Goal: Task Accomplishment & Management: Complete application form

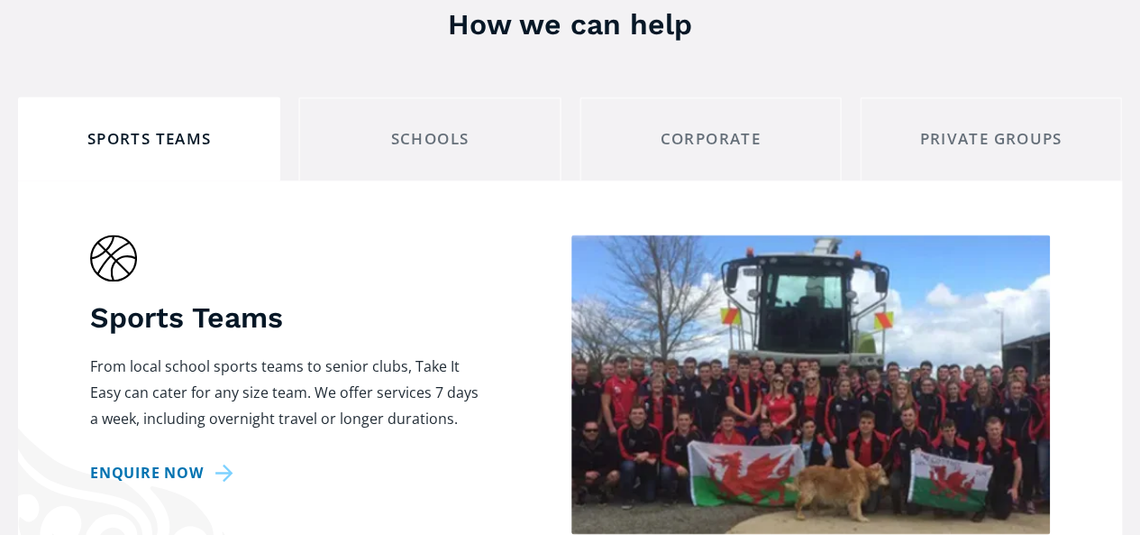
scroll to position [1262, 0]
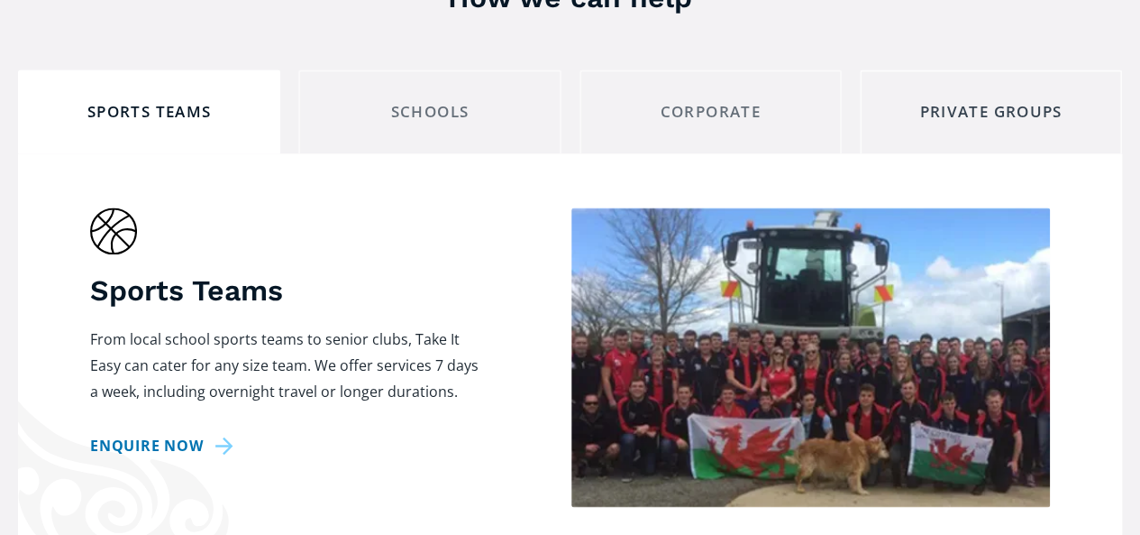
click at [980, 98] on div "Private Groups" at bounding box center [991, 112] width 232 height 28
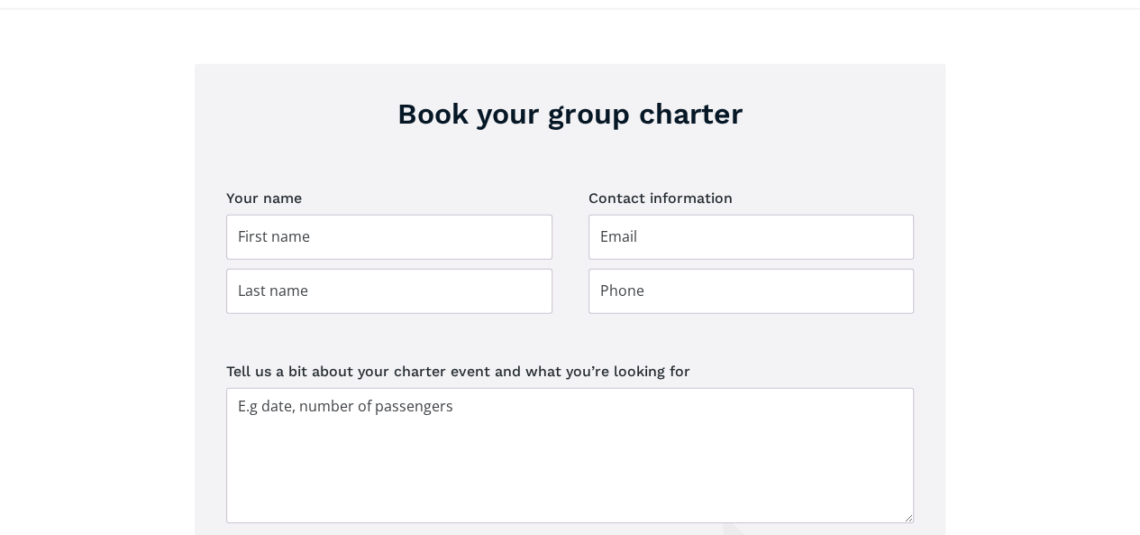
scroll to position [2614, 0]
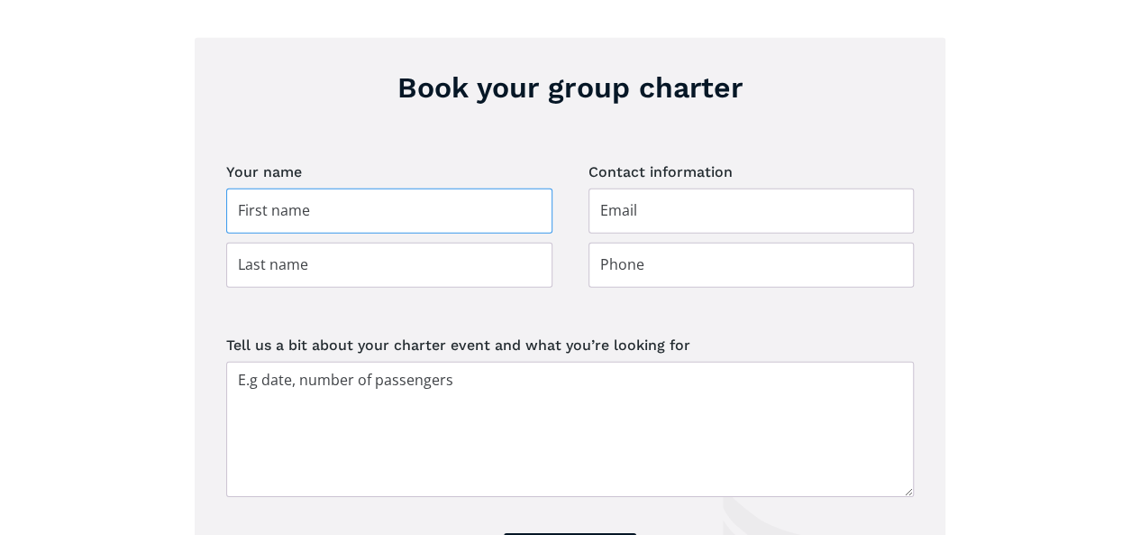
click at [334, 188] on input "Group charter booking" at bounding box center [389, 210] width 326 height 45
type input "[PERSON_NAME]"
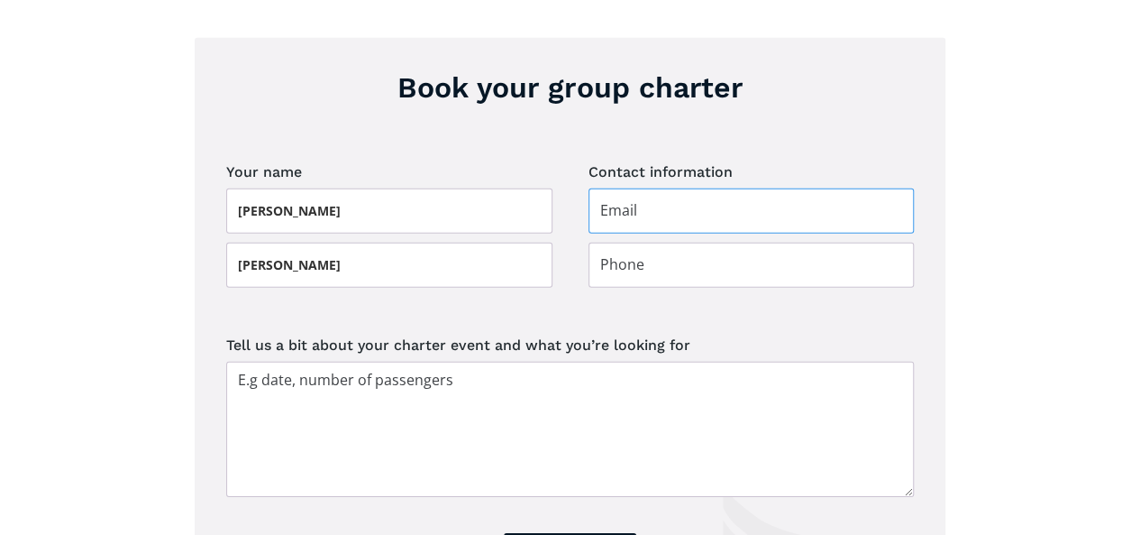
type input "[EMAIL_ADDRESS][DOMAIN_NAME]"
type input "0272282881"
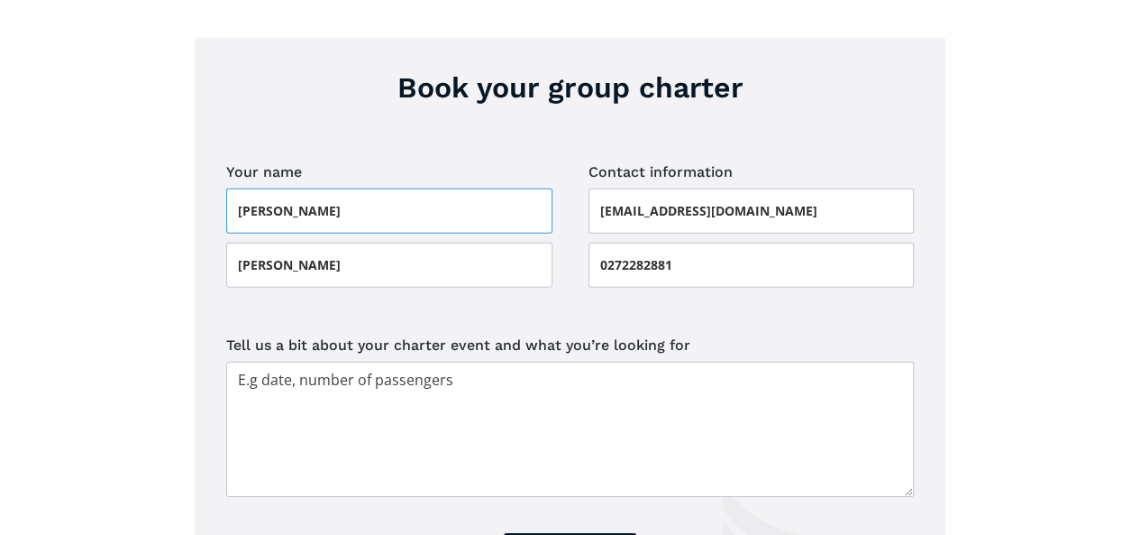
scroll to position [2704, 0]
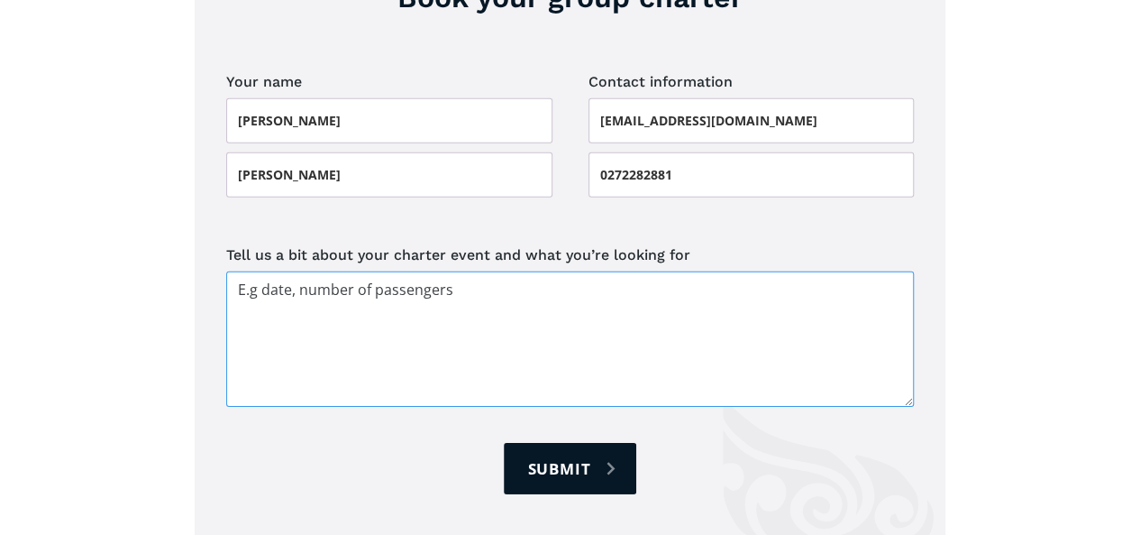
click at [236, 271] on textarea "Tell us a bit about your charter event and what you’re looking for" at bounding box center [570, 338] width 688 height 135
click at [354, 271] on textarea "We are a Hereford Club" at bounding box center [570, 338] width 688 height 135
click at [433, 271] on textarea "We are a Hereford (cattle) Club" at bounding box center [570, 338] width 688 height 135
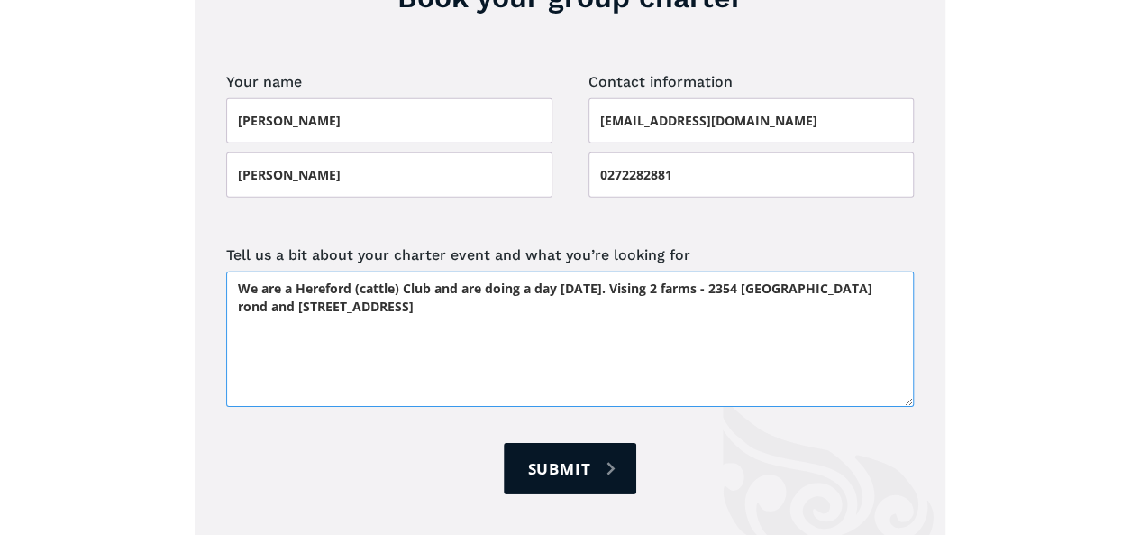
click at [666, 271] on textarea "We are a Hereford (cattle) Club and are doing a day [DATE]. Vising 2 farms - 23…" at bounding box center [570, 338] width 688 height 135
click at [655, 271] on textarea "We are a Hereford (cattle) Club and are doing a day [DATE]. vising 2 farms - 23…" at bounding box center [570, 338] width 688 height 135
click at [559, 271] on textarea "We are a Hereford (cattle) Club and are doing a day [DATE]. Leaving Feilding ap…" at bounding box center [570, 338] width 688 height 135
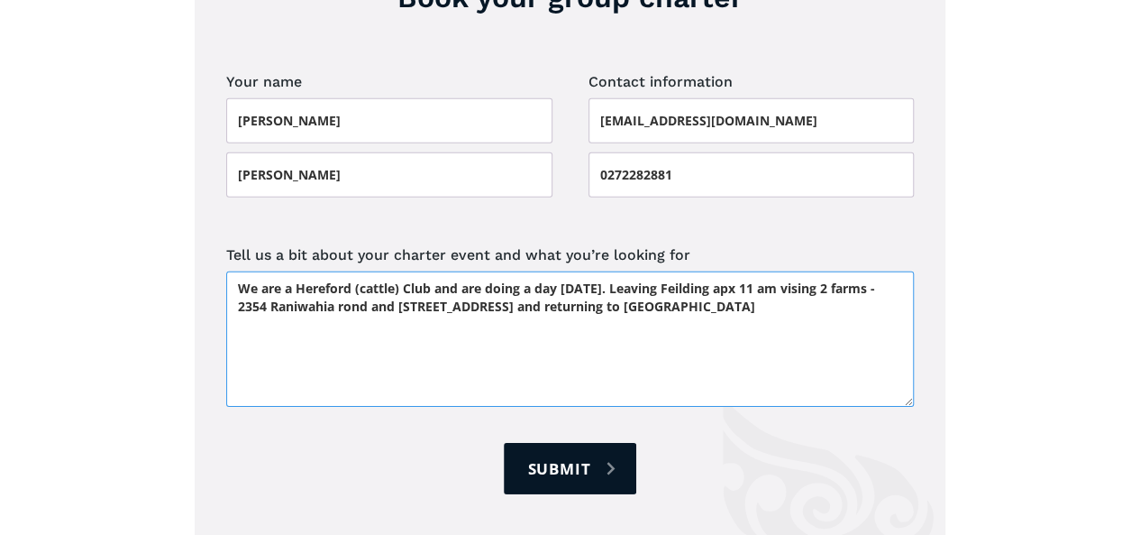
click at [717, 271] on textarea "We are a Hereford (cattle) Club and are doing a day [DATE]. Leaving Feilding ap…" at bounding box center [570, 338] width 688 height 135
click at [806, 271] on textarea "We are a Hereford (cattle) Club and are doing a day [DATE]. Leaving Feilding ap…" at bounding box center [570, 338] width 688 height 135
click at [817, 271] on textarea "We are a Hereford (cattle) Club and are doing a day [DATE]. Leaving Feilding ap…" at bounding box center [570, 338] width 688 height 135
click at [407, 271] on textarea "We are a Hereford (cattle) Club and are doing a day [DATE]. Leaving Feilding ap…" at bounding box center [570, 338] width 688 height 135
click at [339, 271] on textarea "We are a Hereford (cattle) Club and are doing a day [DATE]. Leaving Feilding ap…" at bounding box center [570, 338] width 688 height 135
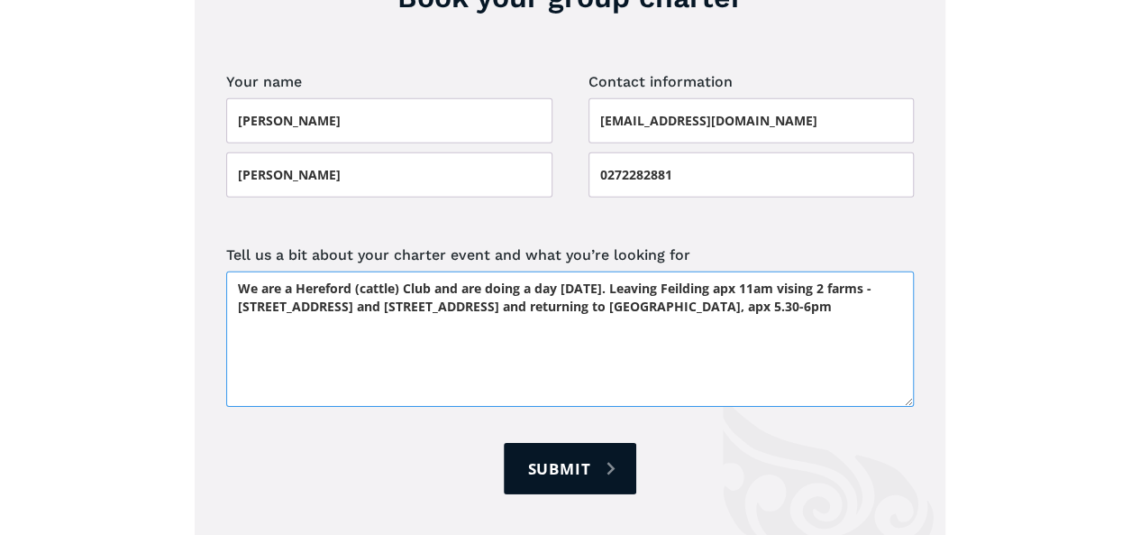
click at [483, 271] on textarea "We are a Hereford (cattle) Club and are doing a day [DATE]. Leaving Feilding ap…" at bounding box center [570, 338] width 688 height 135
click at [818, 271] on textarea "We are a Hereford (cattle) Club and are doing a day [DATE]. Leaving Feilding ap…" at bounding box center [570, 338] width 688 height 135
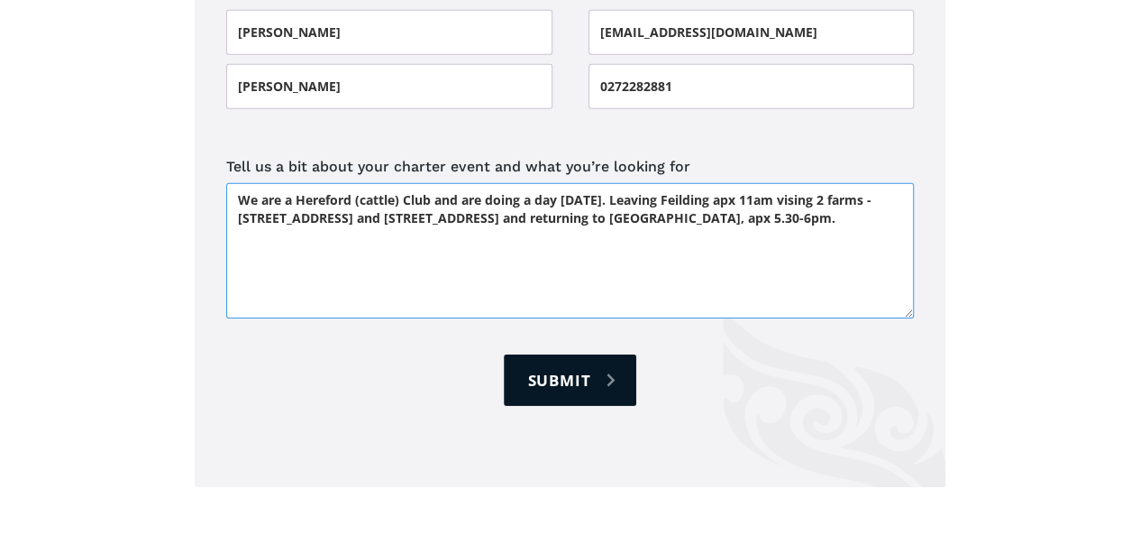
scroll to position [2794, 0]
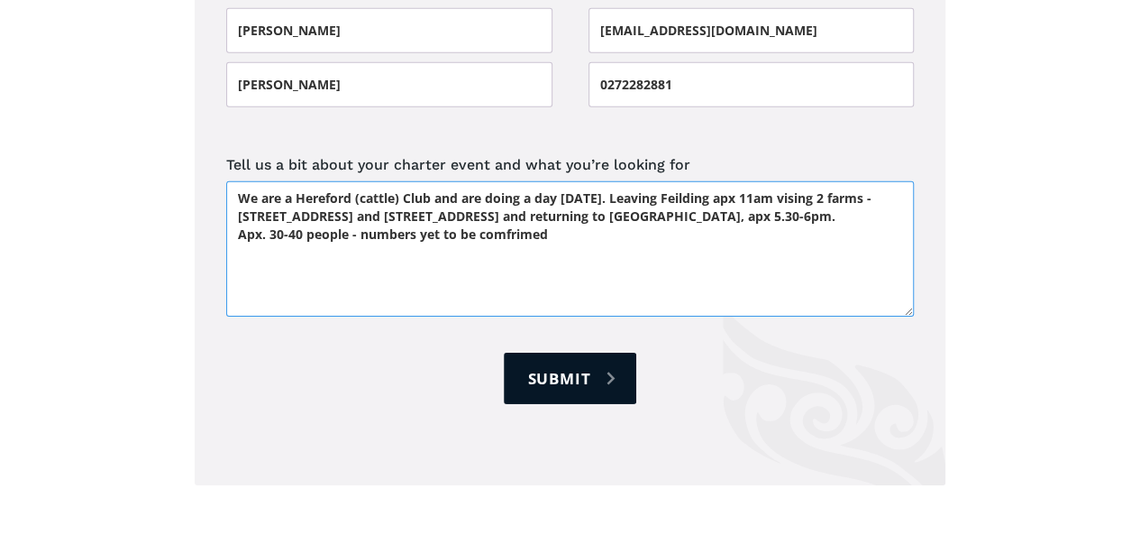
drag, startPoint x: 514, startPoint y: 183, endPoint x: 476, endPoint y: 210, distance: 46.5
click at [476, 210] on textarea "We are a Hereford (cattle) Club and are doing a day [DATE]. Leaving Feilding ap…" at bounding box center [570, 248] width 688 height 135
click at [519, 181] on textarea "We are a Hereford (cattle) Club and are doing a day [DATE]. Leaving Feilding ap…" at bounding box center [570, 248] width 688 height 135
click at [503, 181] on textarea "We are a Hereford (cattle) Club and are doing a day [DATE]. Leaving Feilding ap…" at bounding box center [570, 248] width 688 height 135
click at [539, 181] on textarea "We are a Hereford (cattle) Club and are doing a day [DATE]. Leaving Feilding ap…" at bounding box center [570, 248] width 688 height 135
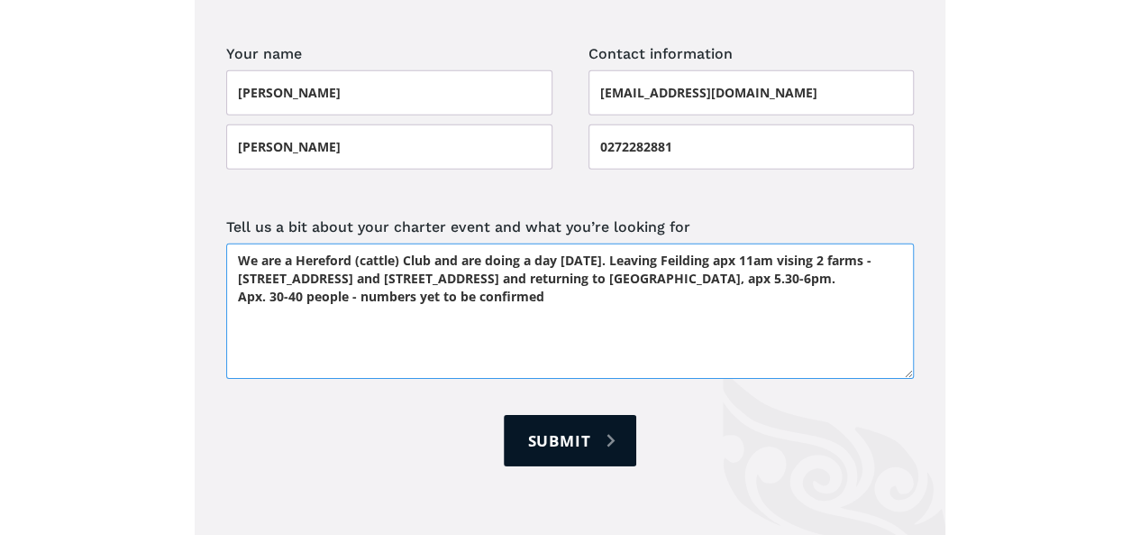
scroll to position [2704, 0]
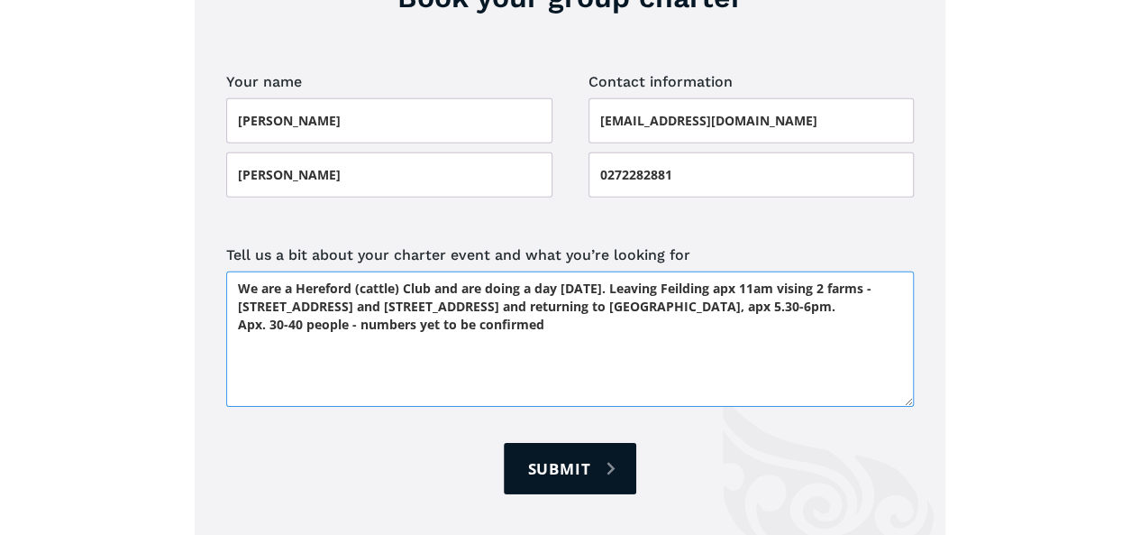
click at [532, 271] on textarea "We are a Hereford (cattle) Club and are doing a day [DATE]. Leaving Feilding ap…" at bounding box center [570, 338] width 688 height 135
click at [546, 271] on textarea "We are a Hereford (cattle) Club and are doing a tour day [DATE]. Leaving Feildi…" at bounding box center [570, 338] width 688 height 135
click at [878, 271] on textarea "We are a Hereford (cattle) Club and are doing a tour day [DATE]. Leaving Feildi…" at bounding box center [570, 338] width 688 height 135
click at [544, 271] on textarea "We are a Hereford (cattle) Club and are doing a tour day [DATE]. Leaving Feildi…" at bounding box center [570, 338] width 688 height 135
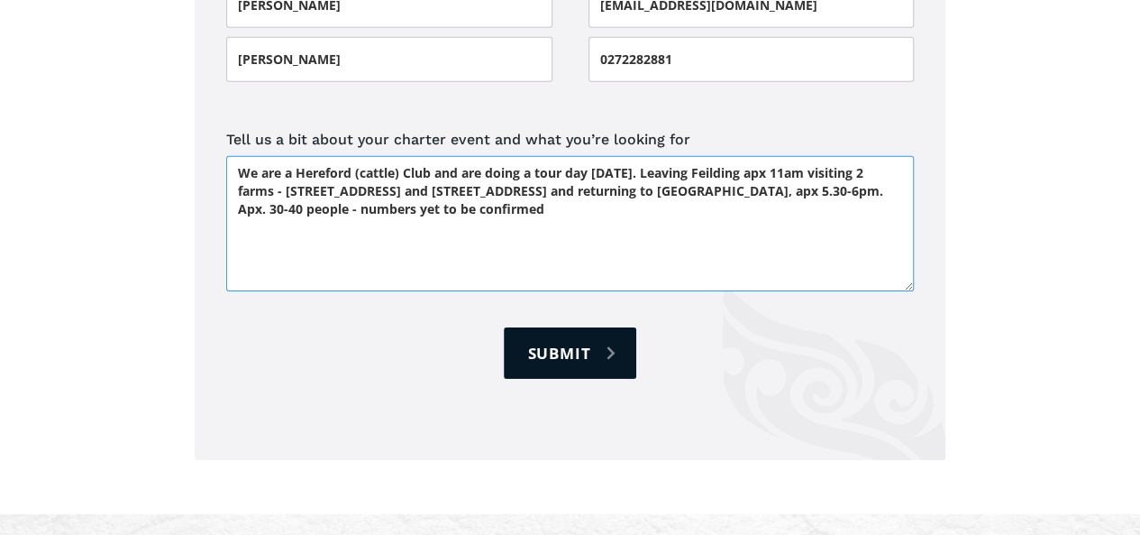
scroll to position [2794, 0]
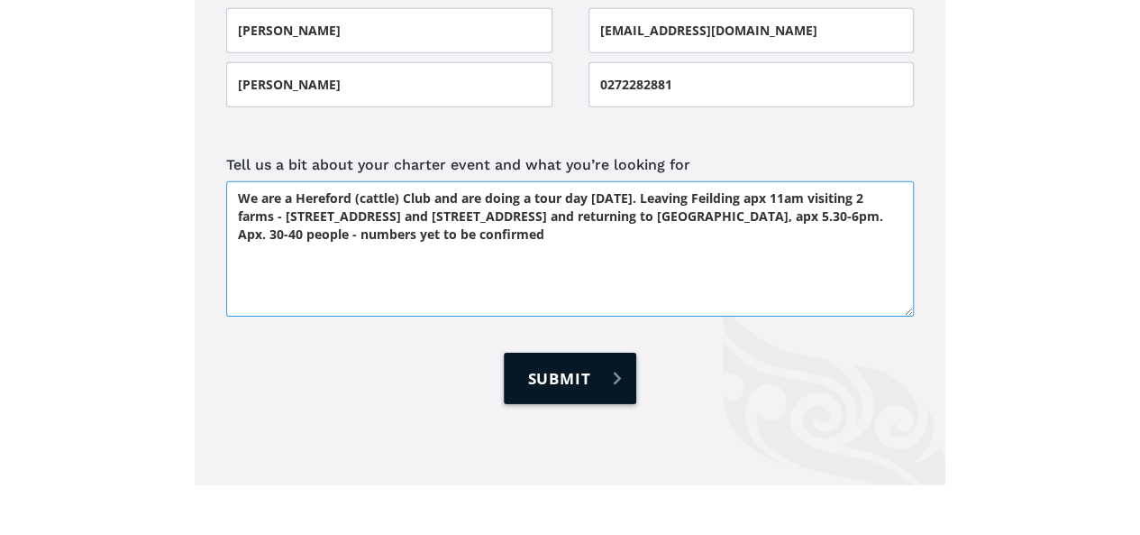
type textarea "We are a Hereford (cattle) Club and are doing a tour day [DATE]. Leaving Feildi…"
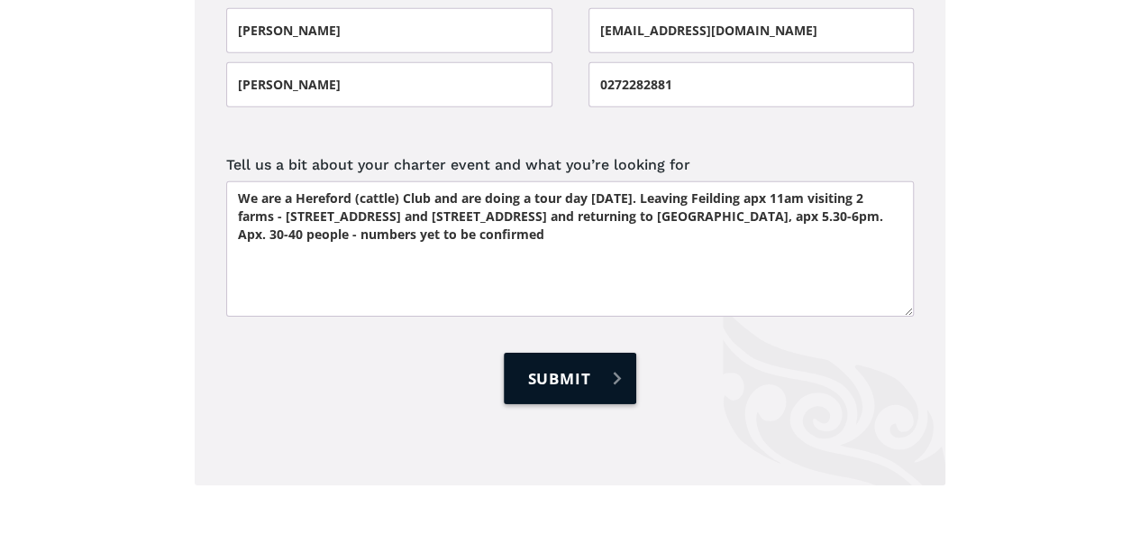
click at [561, 352] on input "Submit" at bounding box center [570, 377] width 132 height 51
type input "Please wait..."
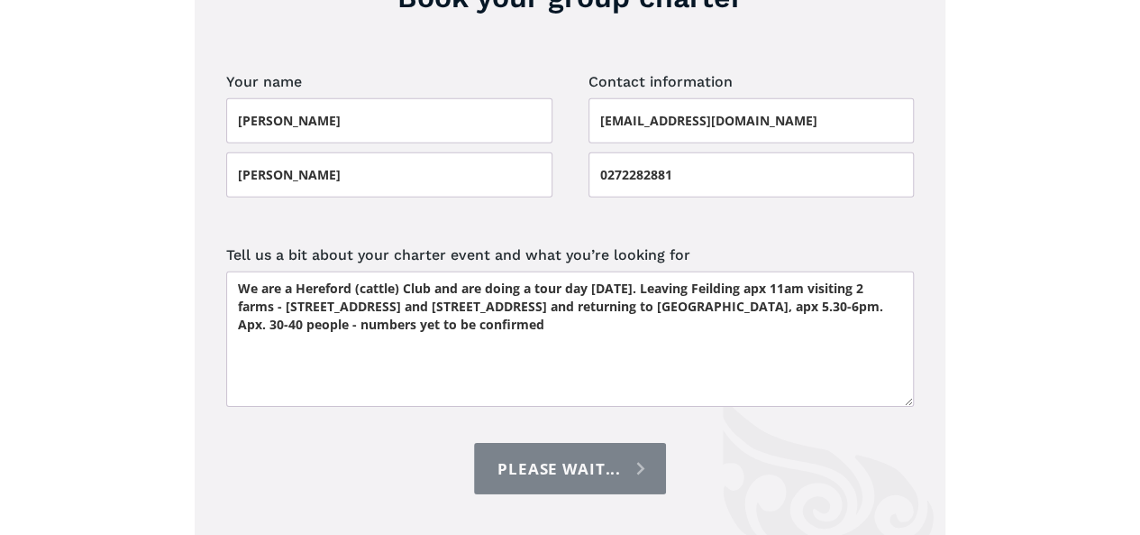
scroll to position [2451, 0]
